Goal: Task Accomplishment & Management: Manage account settings

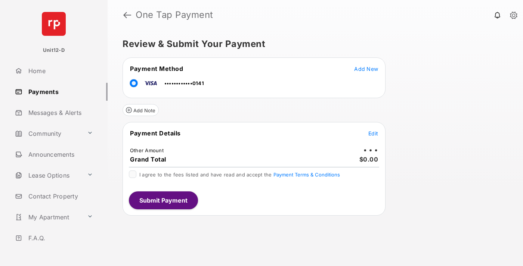
click at [373, 133] on span "Edit" at bounding box center [374, 133] width 10 height 6
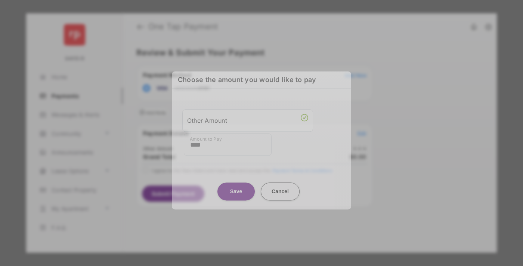
type input "****"
click at [236, 187] on button "Save" at bounding box center [236, 192] width 37 height 18
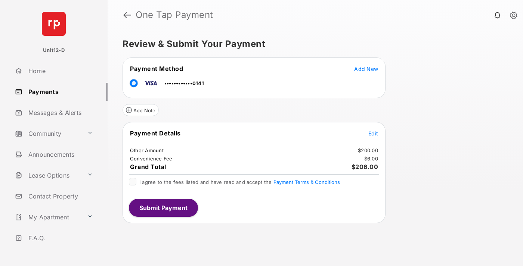
click at [373, 133] on span "Edit" at bounding box center [374, 133] width 10 height 6
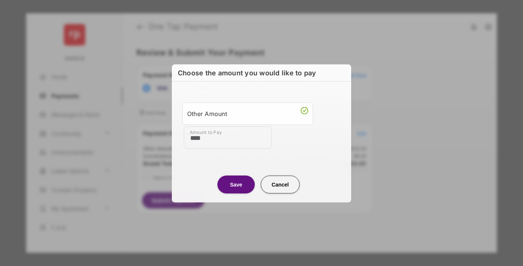
click at [236, 184] on button "Save" at bounding box center [236, 185] width 37 height 18
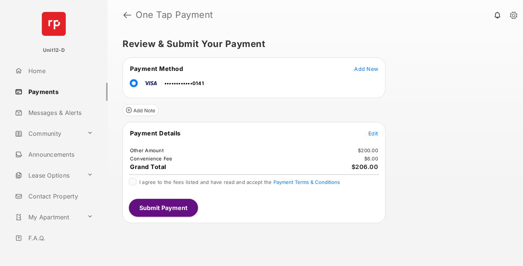
click at [163, 208] on button "Submit Payment" at bounding box center [163, 208] width 69 height 18
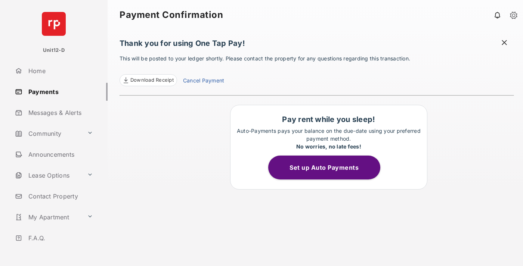
click at [329, 168] on button "Set up Auto Payments" at bounding box center [324, 168] width 112 height 24
